Goal: Use online tool/utility: Utilize a website feature to perform a specific function

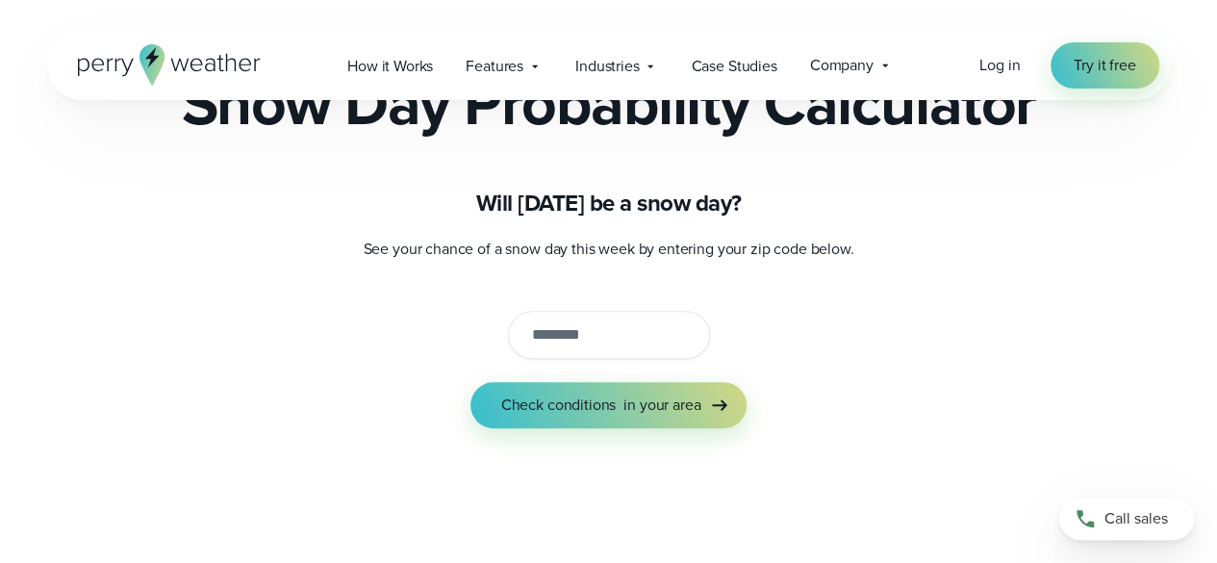
click at [544, 356] on input "string" at bounding box center [609, 335] width 202 height 48
type input "*"
type input "*****"
click at [470, 382] on button "Check conditions in your area" at bounding box center [608, 405] width 277 height 46
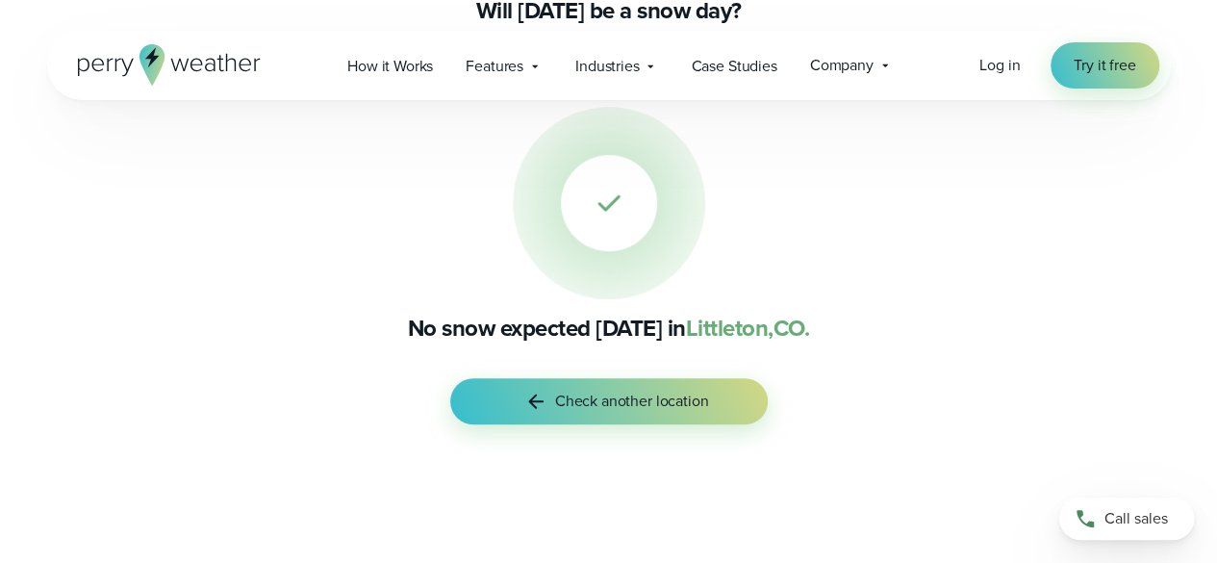
scroll to position [334, 0]
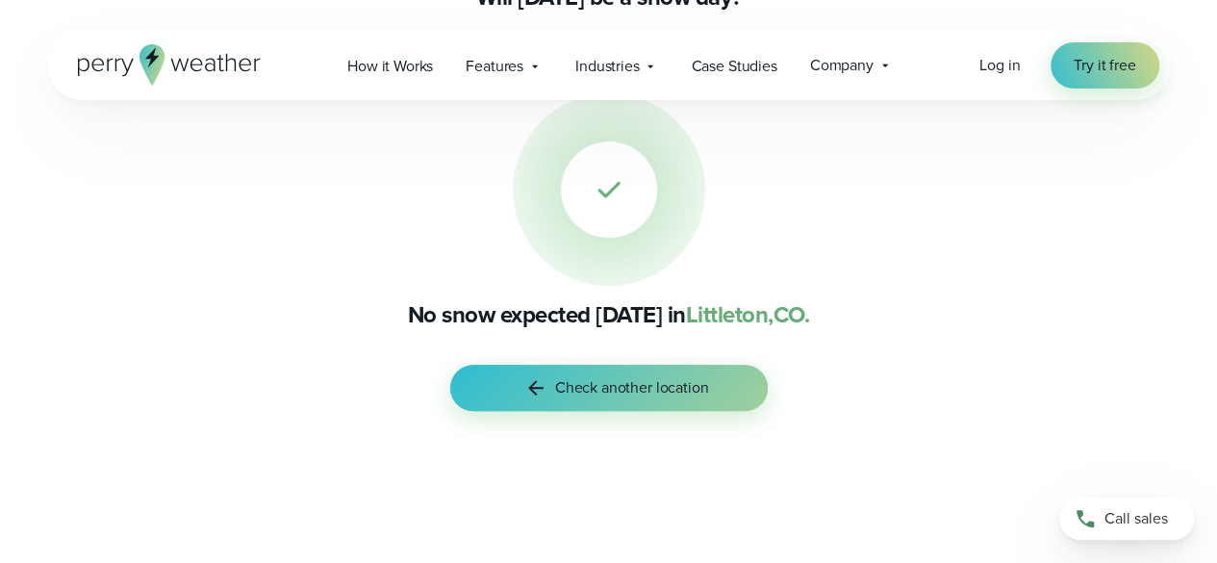
click at [564, 386] on span "Check another location" at bounding box center [632, 387] width 154 height 23
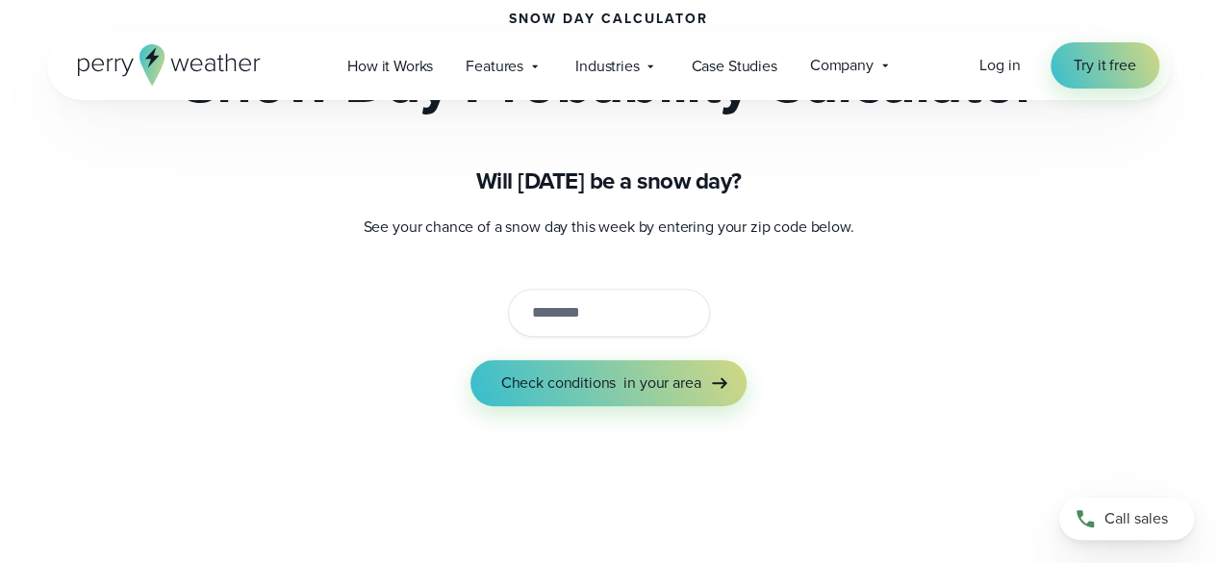
scroll to position [187, 0]
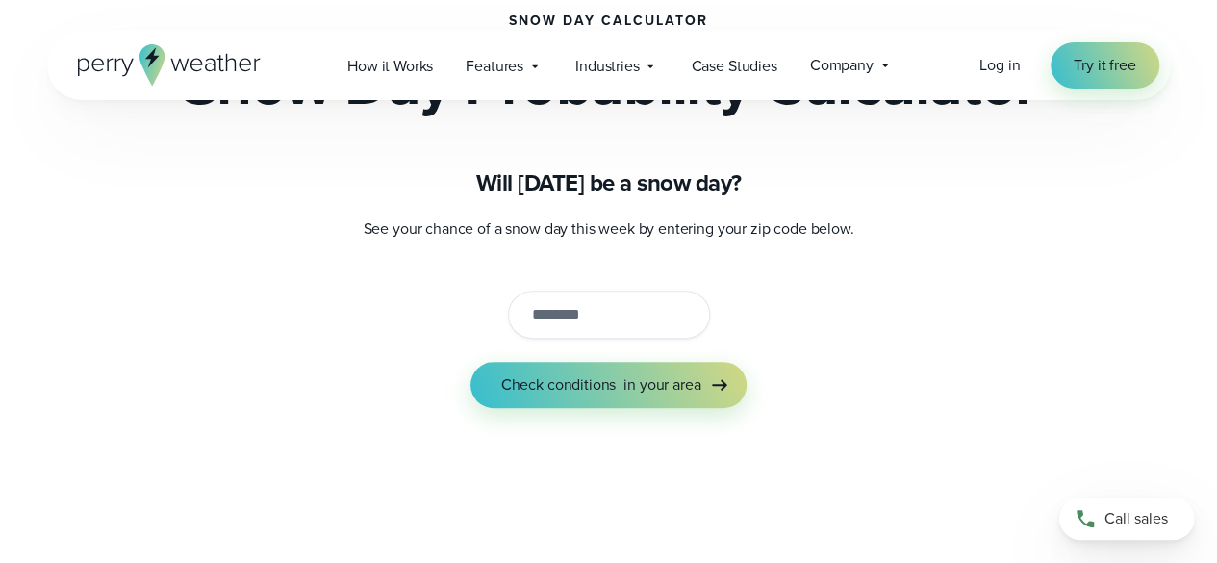
click at [574, 338] on input "string" at bounding box center [609, 315] width 202 height 48
type input "*****"
click at [470, 362] on button "Check conditions in your area" at bounding box center [608, 385] width 277 height 46
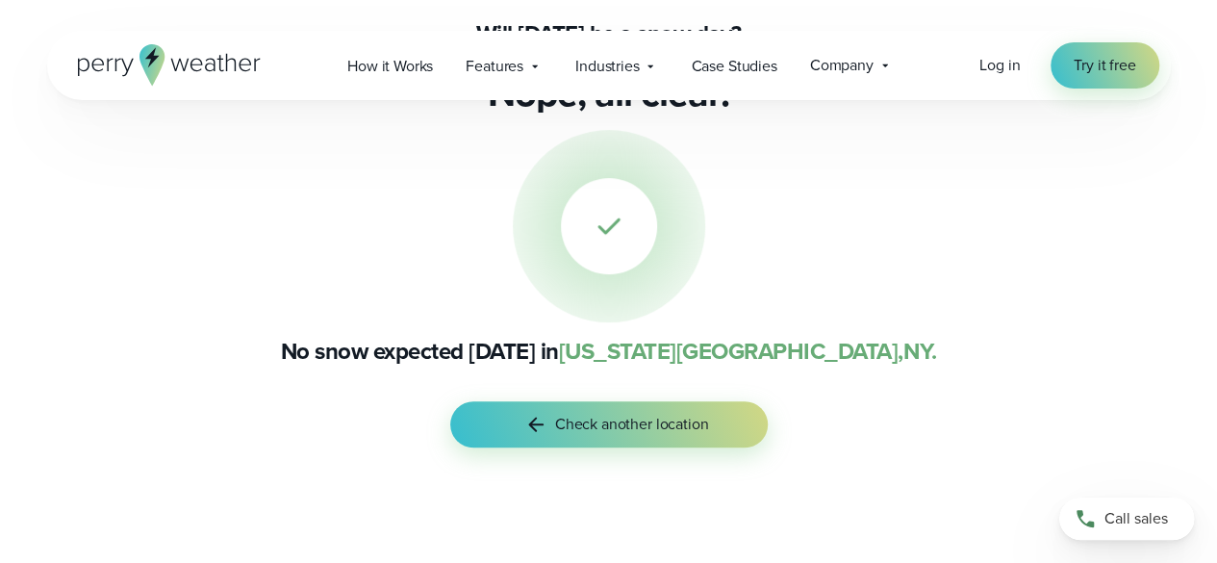
scroll to position [315, 0]
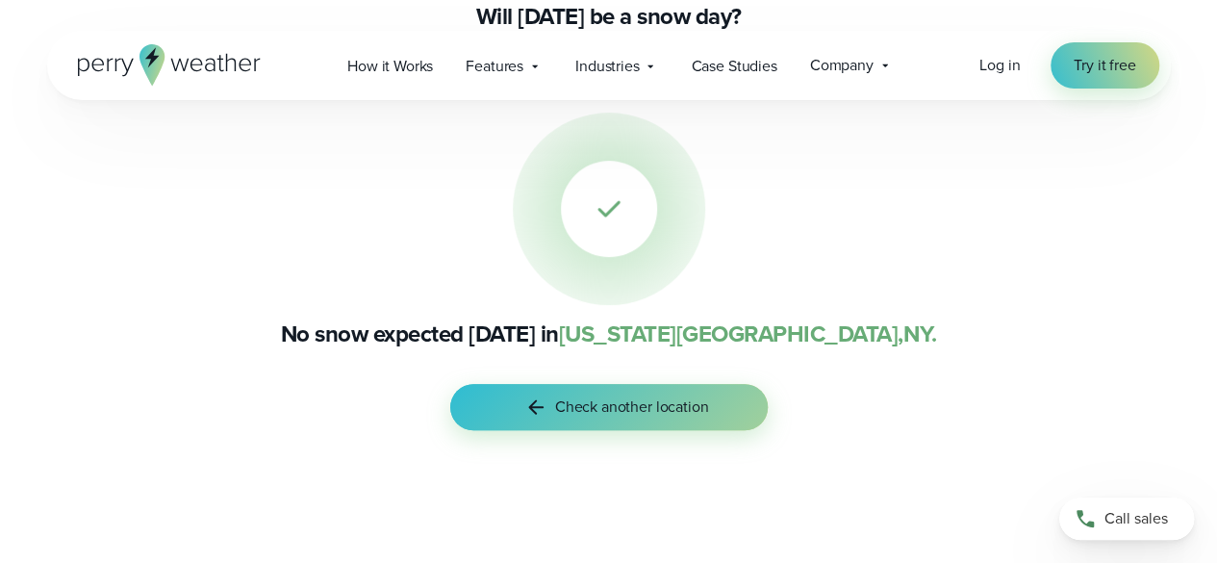
click at [561, 411] on span "Check another location" at bounding box center [632, 406] width 154 height 23
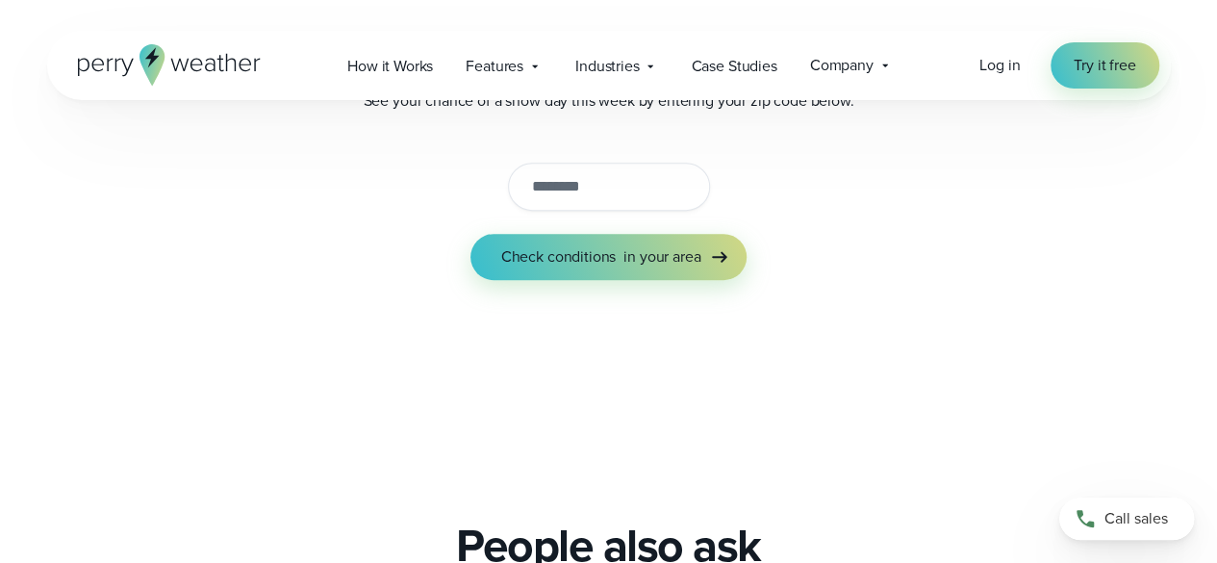
click at [559, 183] on input "string" at bounding box center [609, 187] width 202 height 48
type input "*"
click at [470, 234] on button "Check conditions in your area" at bounding box center [608, 257] width 277 height 46
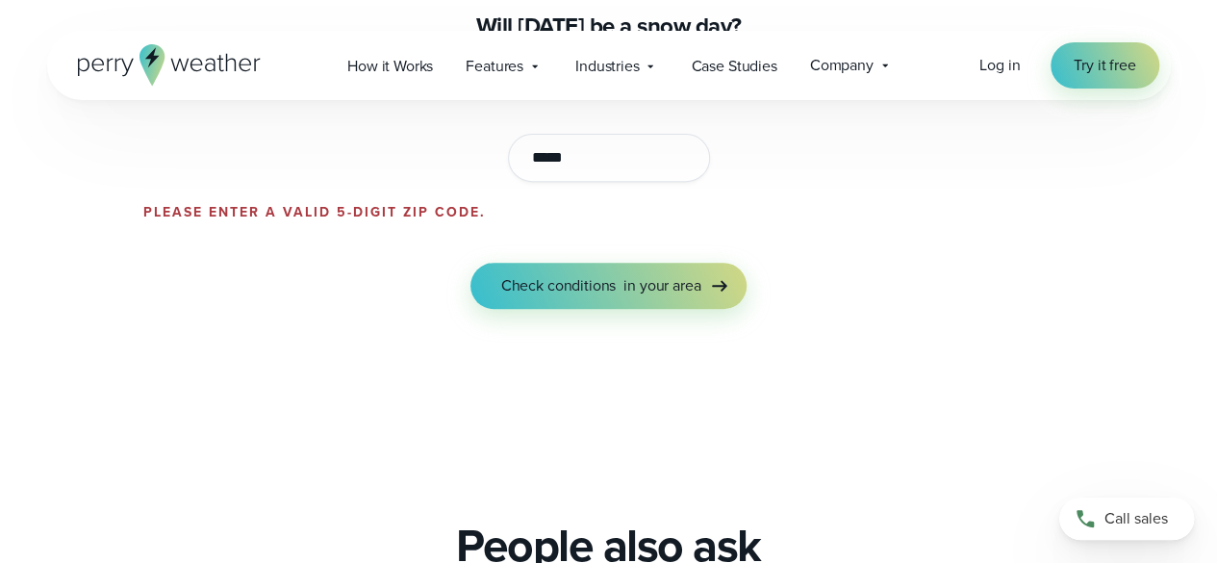
click at [470, 263] on button "Check conditions in your area" at bounding box center [608, 286] width 277 height 46
type input "*"
click at [470, 263] on button "Check conditions in your area" at bounding box center [608, 286] width 277 height 46
type input "*"
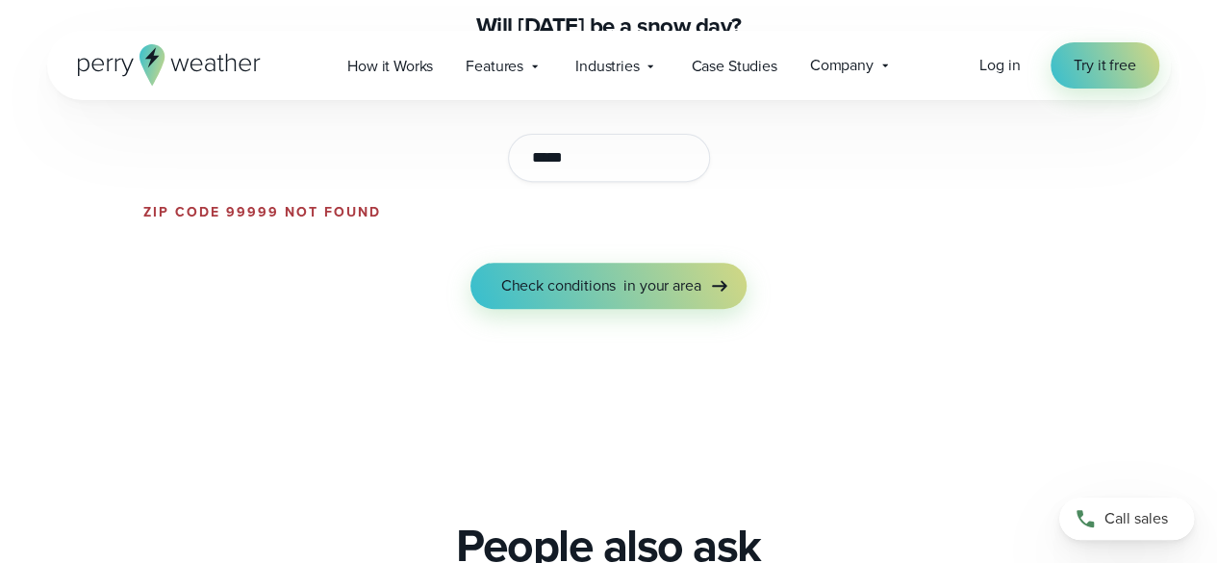
click at [470, 263] on button "Check conditions in your area" at bounding box center [608, 286] width 277 height 46
type input "*"
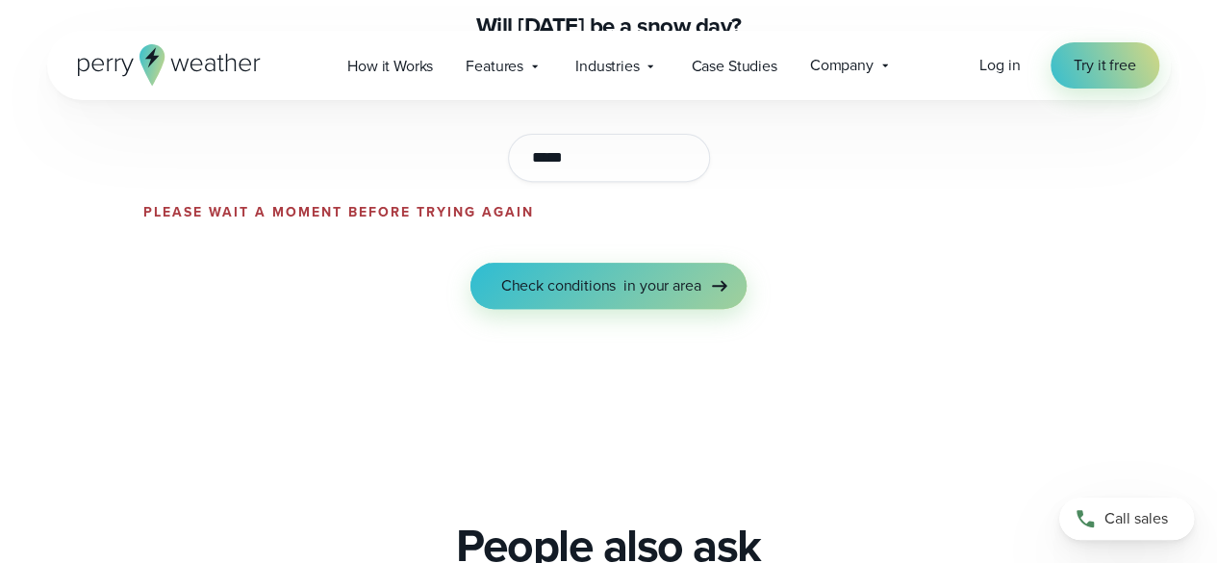
type input "*****"
click at [533, 299] on button "Check conditions in your area" at bounding box center [608, 286] width 277 height 46
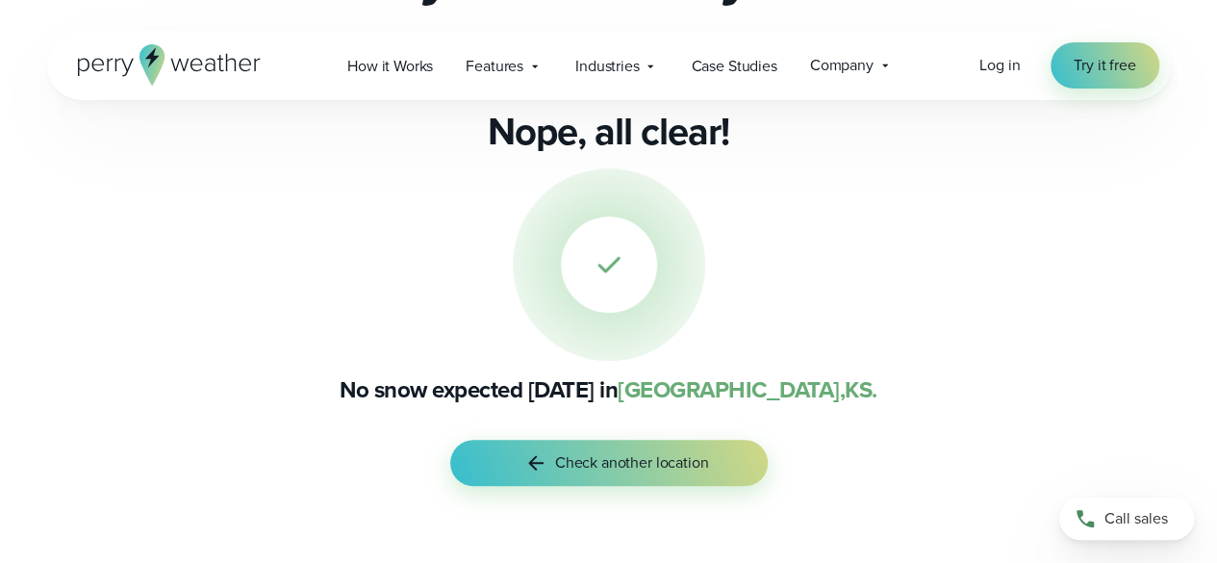
scroll to position [260, 0]
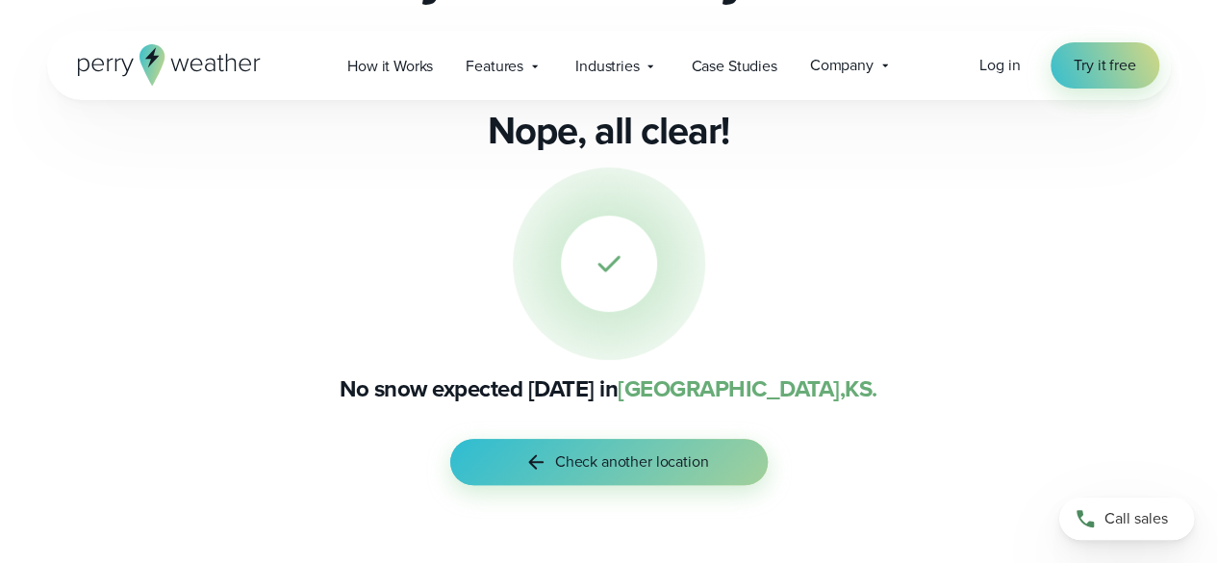
click at [664, 471] on span "Check another location" at bounding box center [632, 461] width 154 height 23
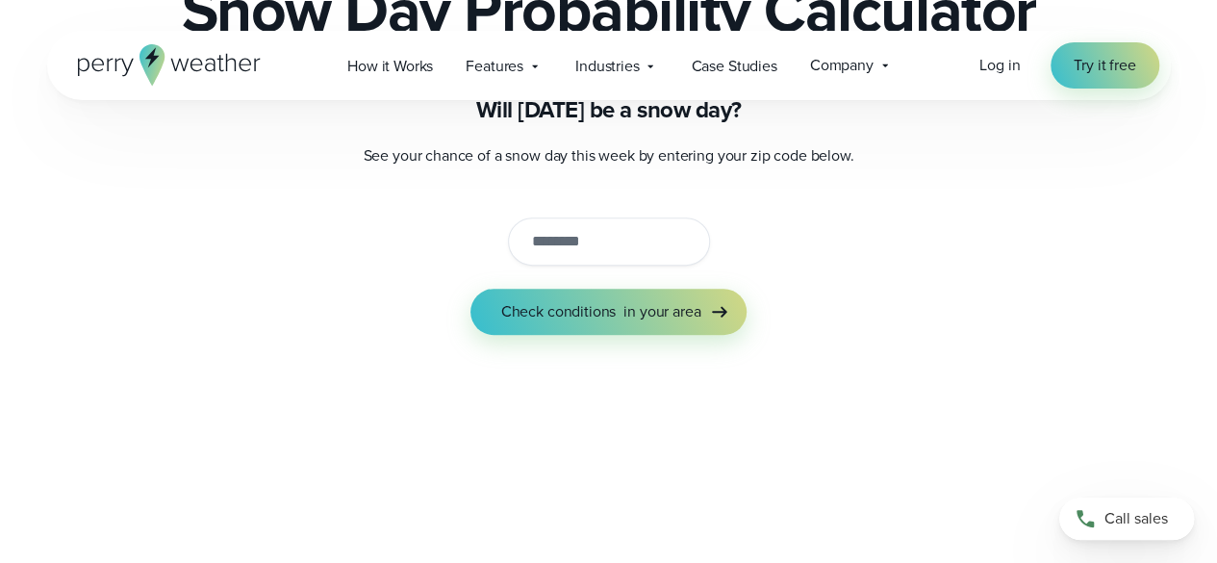
click at [521, 241] on input "string" at bounding box center [609, 241] width 202 height 48
click at [470, 289] on button "Check conditions in your area" at bounding box center [608, 312] width 277 height 46
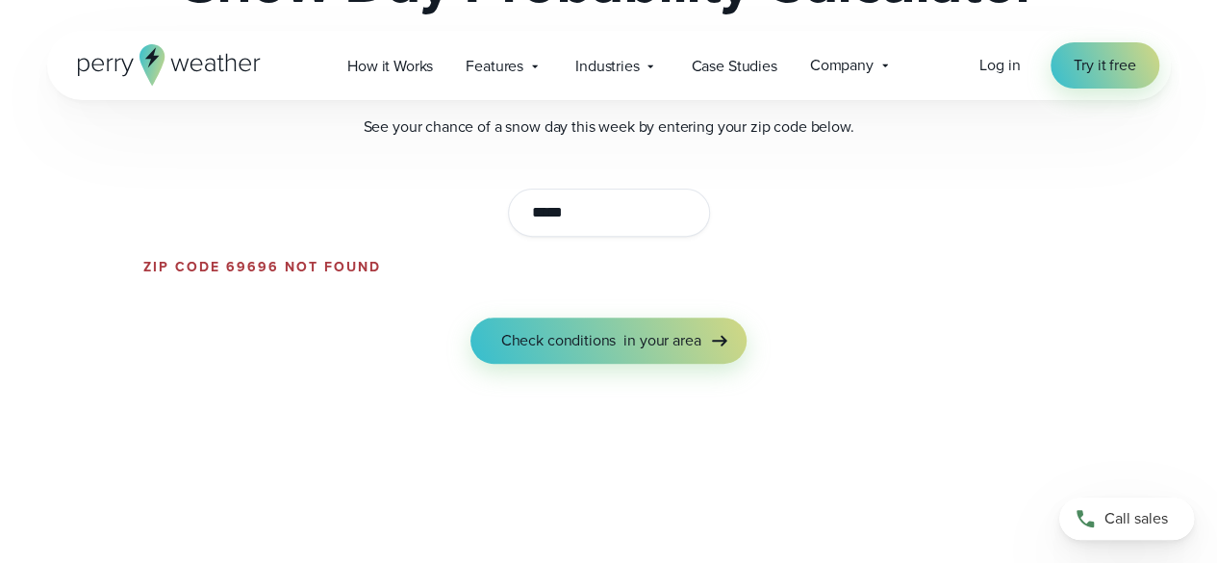
drag, startPoint x: 615, startPoint y: 224, endPoint x: 415, endPoint y: 265, distance: 204.3
click at [415, 265] on form "See your chance of a snow day this week by entering your zip code below. Zip co…" at bounding box center [608, 239] width 931 height 248
type input "*"
click at [470, 317] on button "Check conditions in your area" at bounding box center [608, 340] width 277 height 46
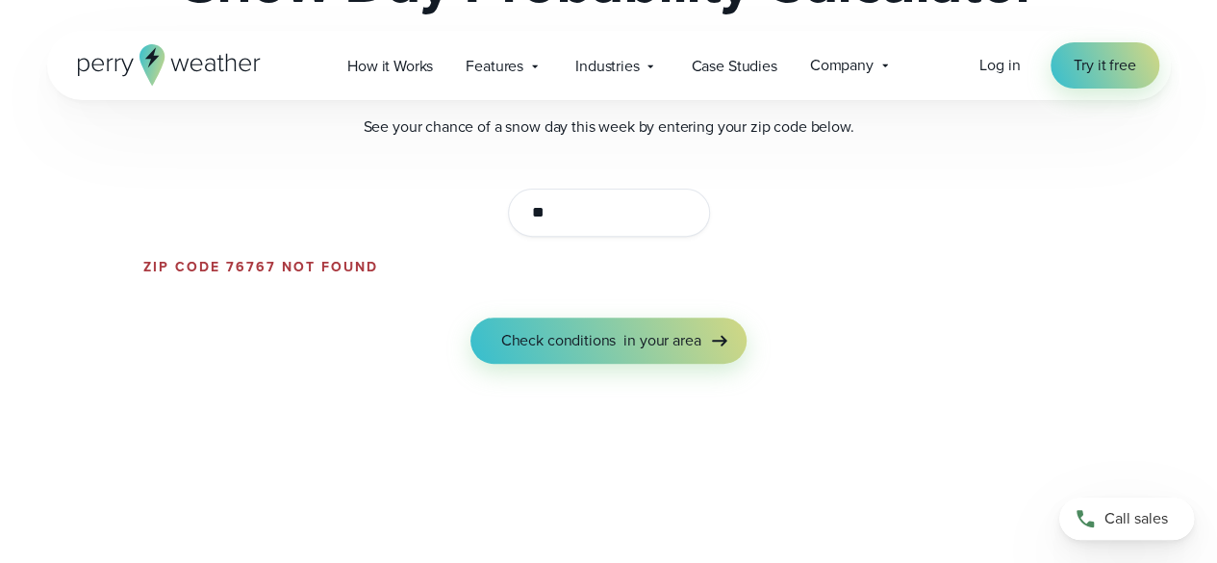
type input "*"
click at [470, 317] on button "Check conditions in your area" at bounding box center [608, 340] width 277 height 46
type input "*****"
click at [470, 317] on button "Check conditions in your area" at bounding box center [608, 340] width 277 height 46
